Goal: Task Accomplishment & Management: Use online tool/utility

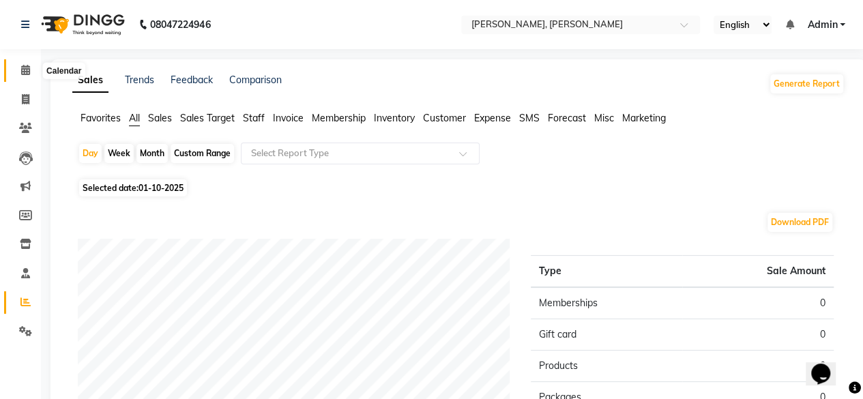
click at [23, 70] on icon at bounding box center [25, 70] width 9 height 10
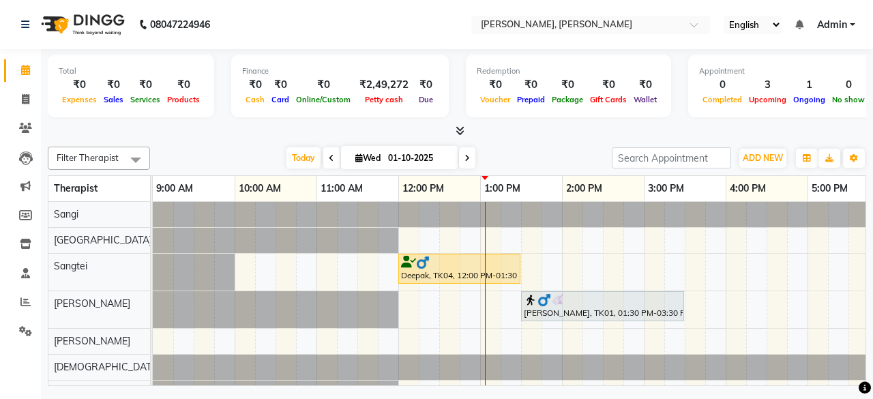
click at [23, 70] on icon at bounding box center [25, 70] width 9 height 10
click at [27, 103] on icon at bounding box center [26, 99] width 8 height 10
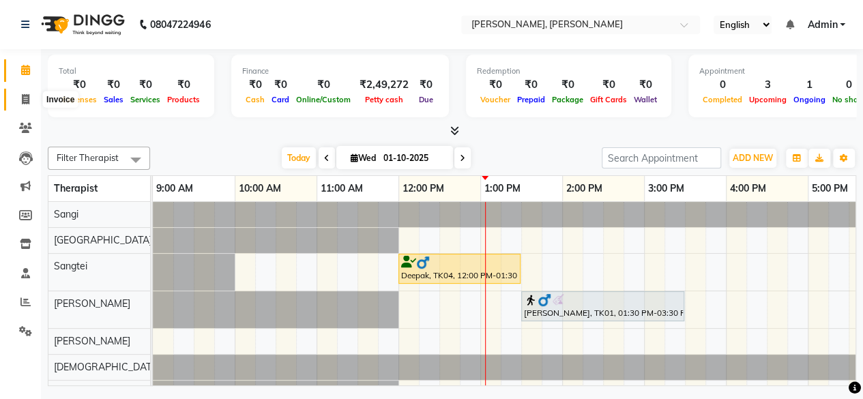
select select "7301"
select select "service"
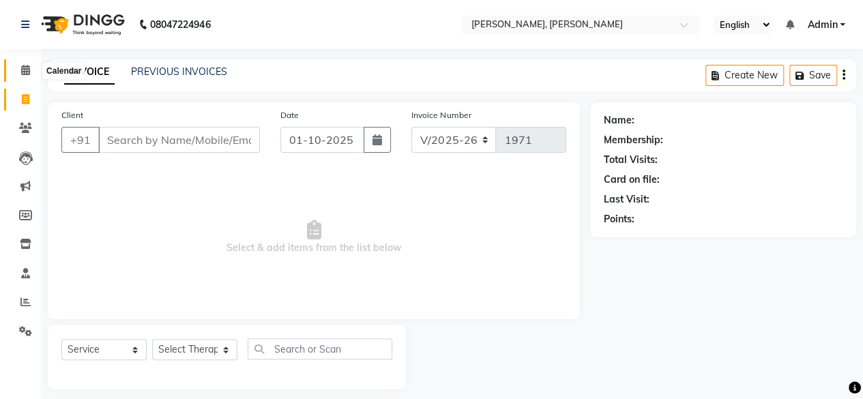
click at [27, 68] on icon at bounding box center [25, 70] width 9 height 10
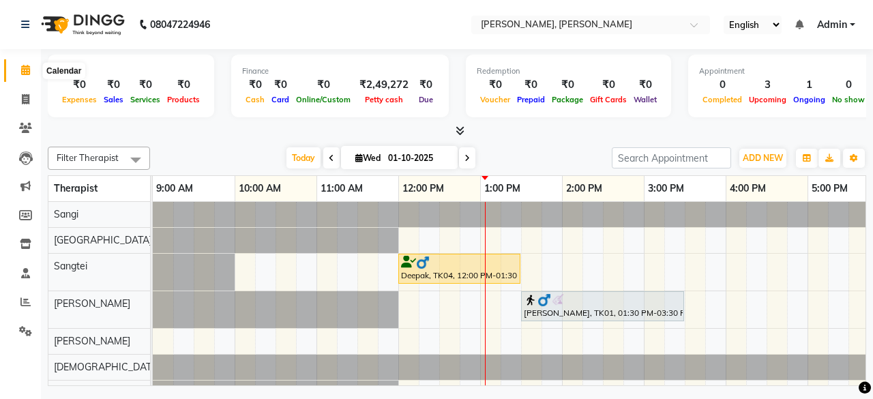
click at [25, 65] on icon at bounding box center [25, 70] width 9 height 10
